Goal: Check status: Check status

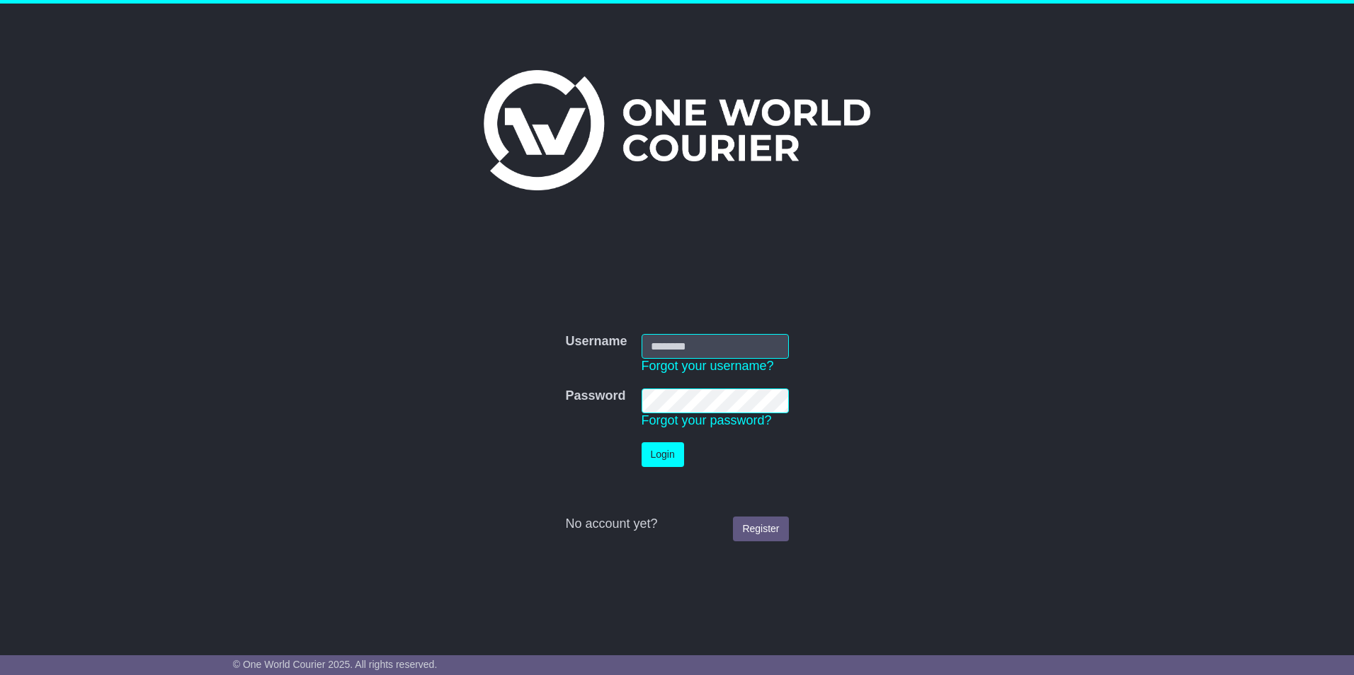
type input "**********"
click at [656, 452] on button "Login" at bounding box center [662, 455] width 42 height 25
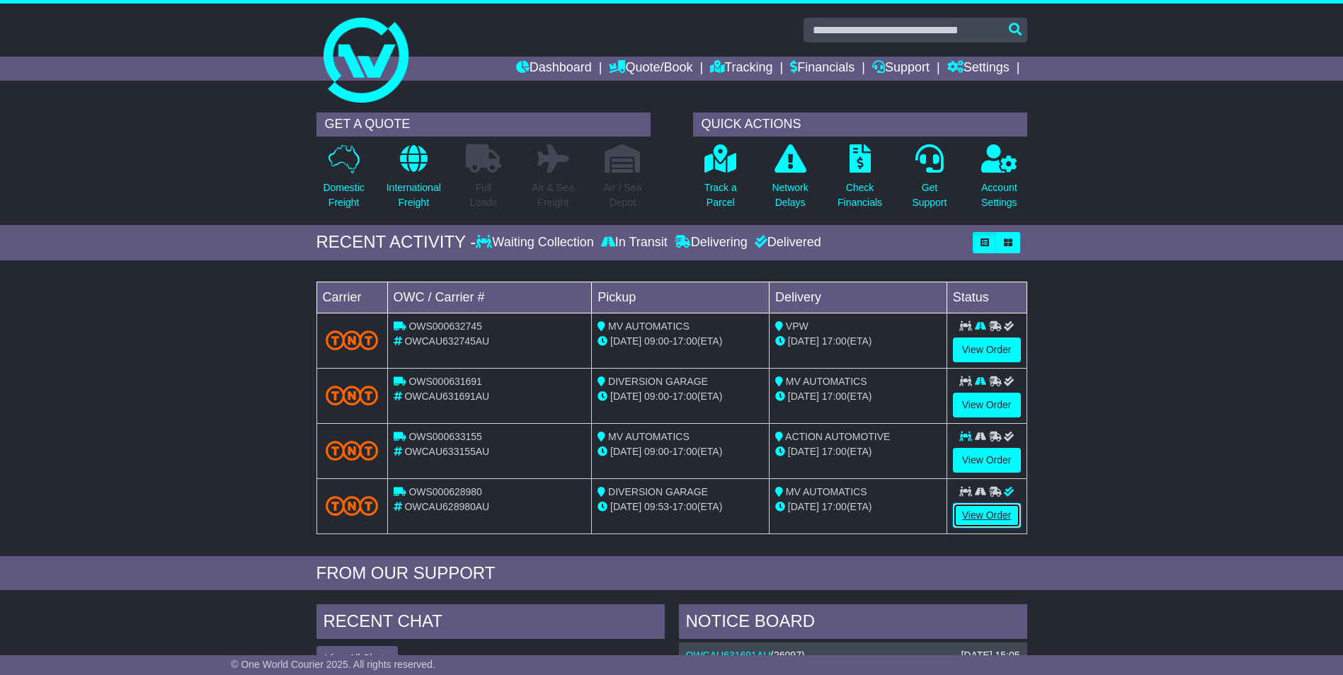
click at [993, 503] on link "View Order" at bounding box center [987, 515] width 68 height 25
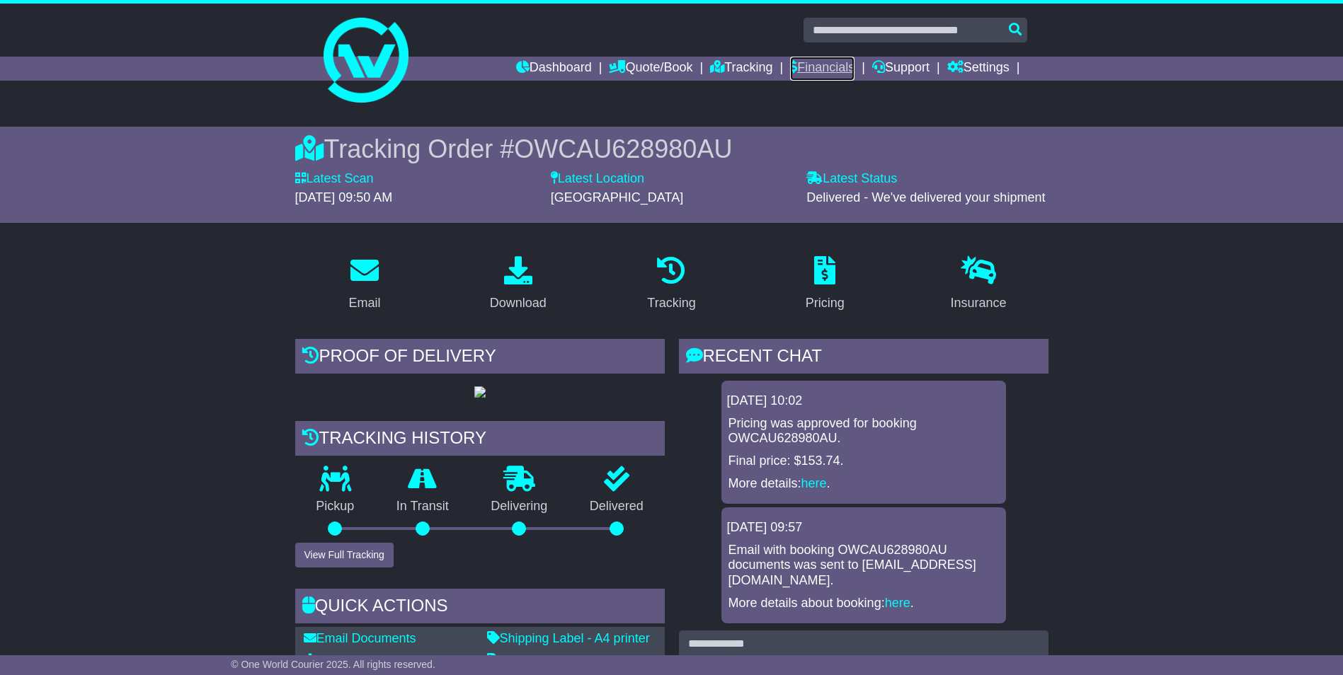
click at [806, 67] on link "Financials" at bounding box center [822, 69] width 64 height 24
